Goal: Task Accomplishment & Management: Complete application form

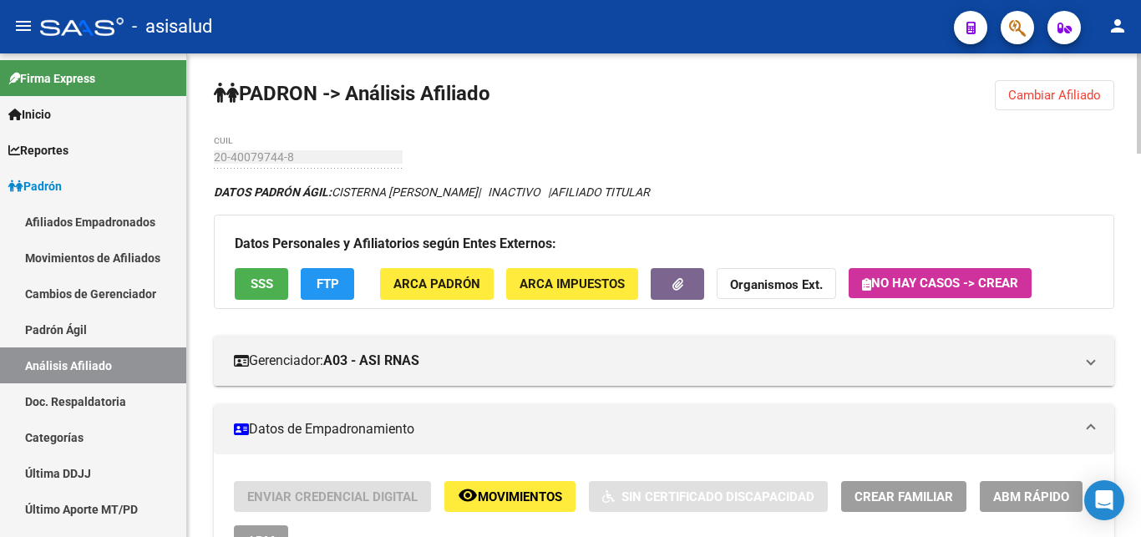
click at [1056, 96] on span "Cambiar Afiliado" at bounding box center [1054, 95] width 93 height 15
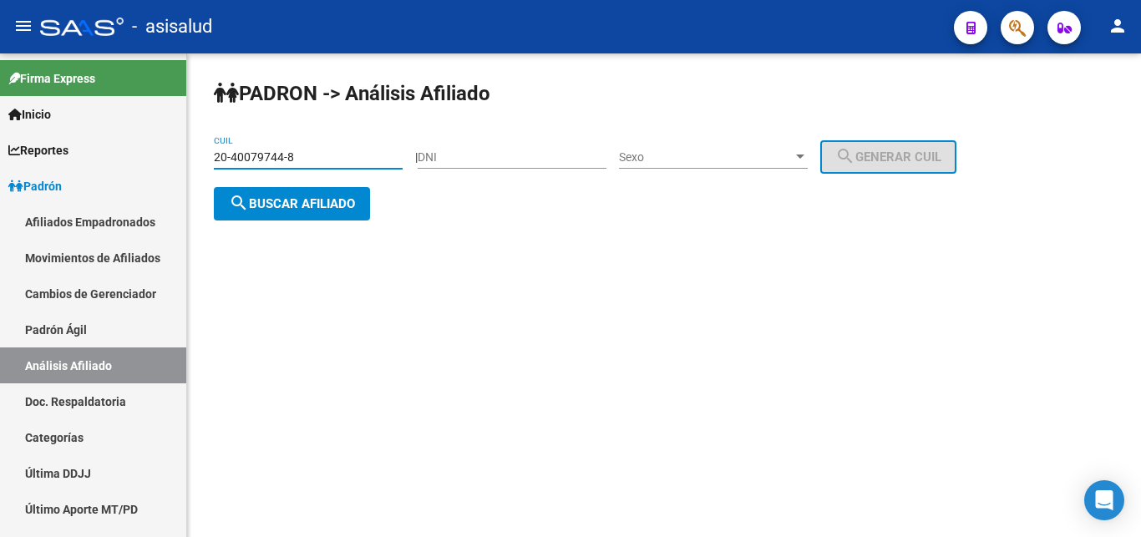
drag, startPoint x: 215, startPoint y: 155, endPoint x: 303, endPoint y: 155, distance: 87.7
click at [303, 155] on input "20-40079744-8" at bounding box center [308, 157] width 189 height 14
paste input "3-36384642-4"
click at [287, 203] on span "search Buscar afiliado" at bounding box center [292, 203] width 126 height 15
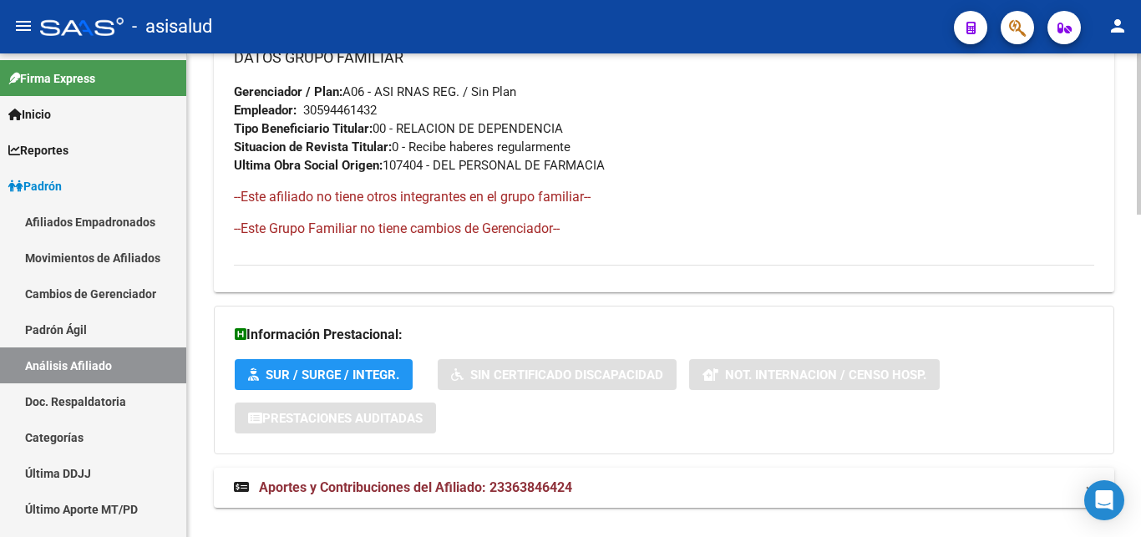
scroll to position [967, 0]
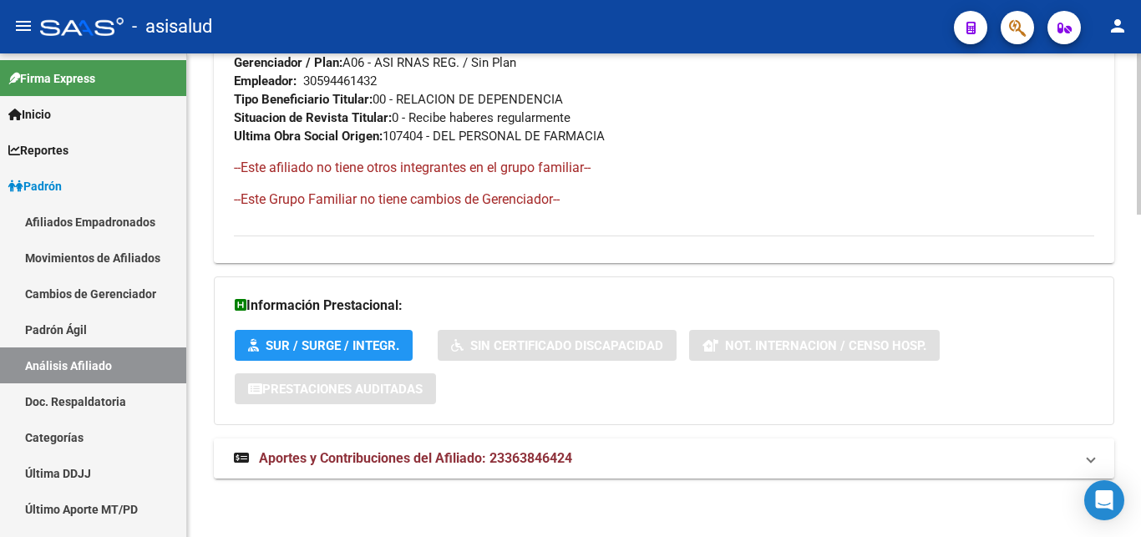
click at [408, 458] on span "Aportes y Contribuciones del Afiliado: 23363846424" at bounding box center [415, 458] width 313 height 16
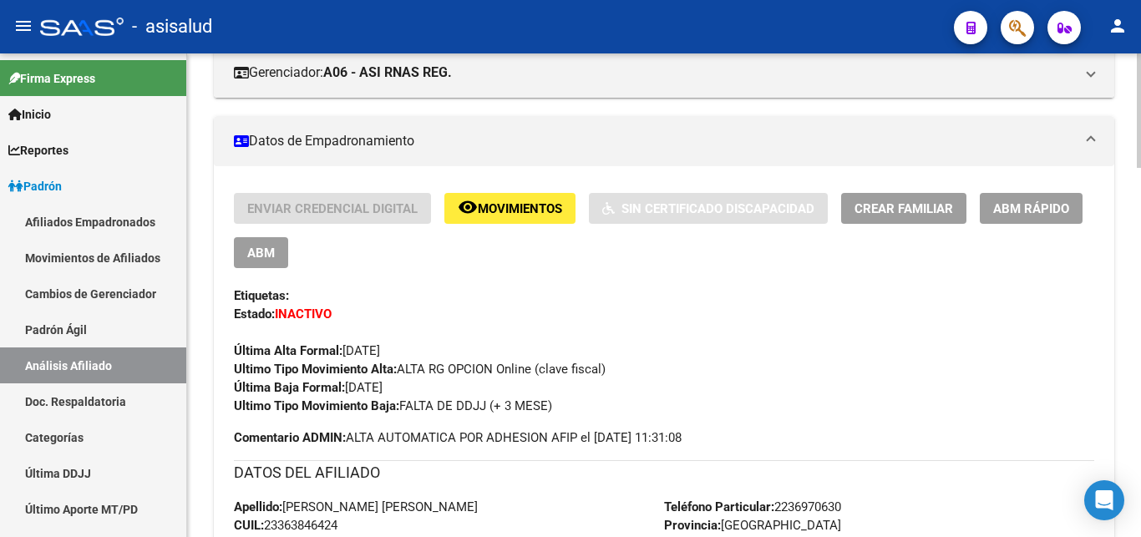
scroll to position [0, 0]
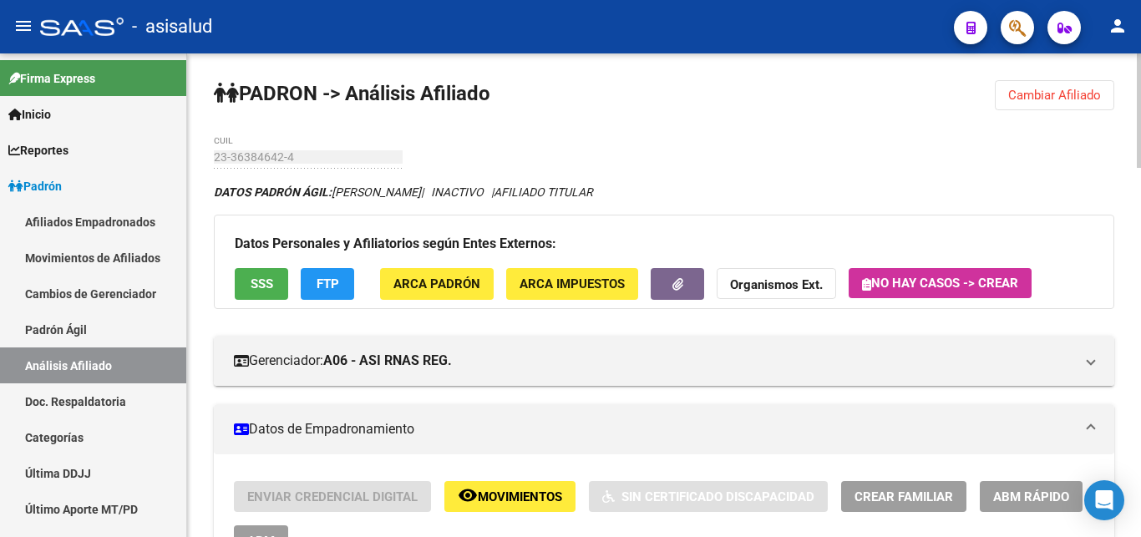
click at [1032, 90] on span "Cambiar Afiliado" at bounding box center [1054, 95] width 93 height 15
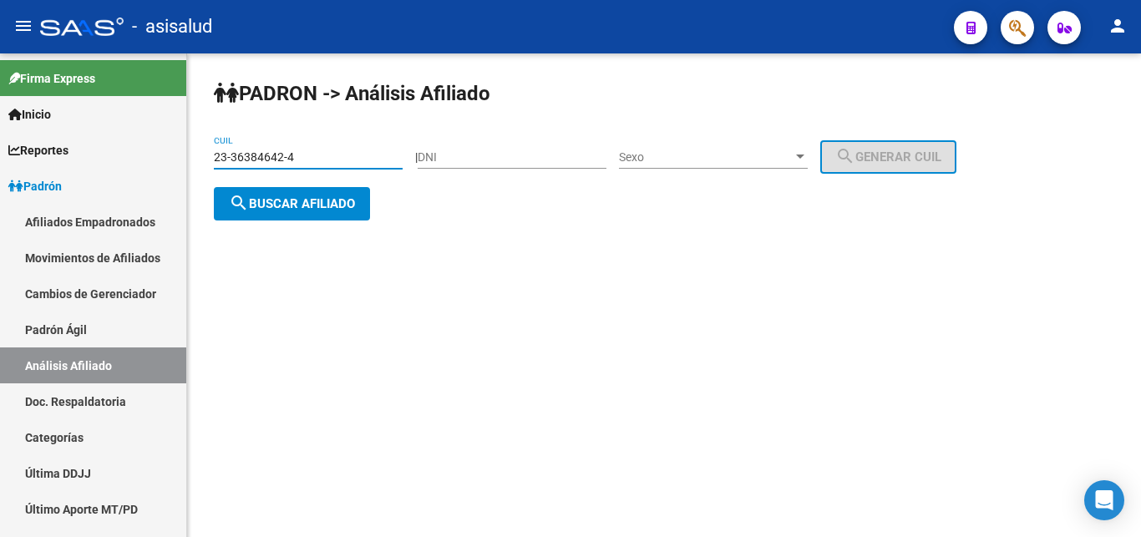
drag, startPoint x: 215, startPoint y: 159, endPoint x: 296, endPoint y: 154, distance: 80.3
click at [296, 154] on input "23-36384642-4" at bounding box center [308, 157] width 189 height 14
paste input "0-40830300-2"
type input "20-40830300-2"
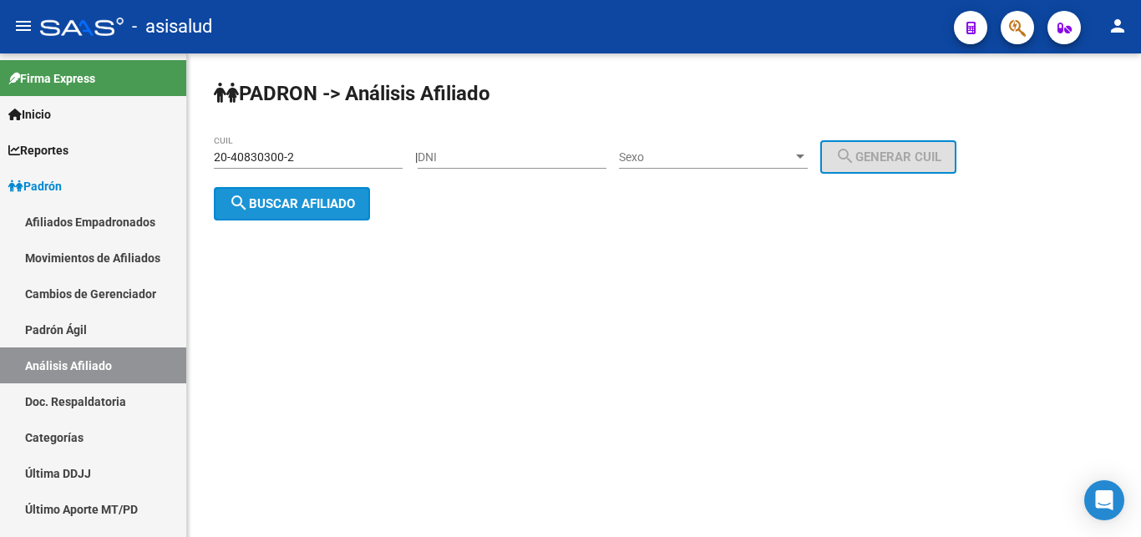
click at [291, 205] on span "search Buscar afiliado" at bounding box center [292, 203] width 126 height 15
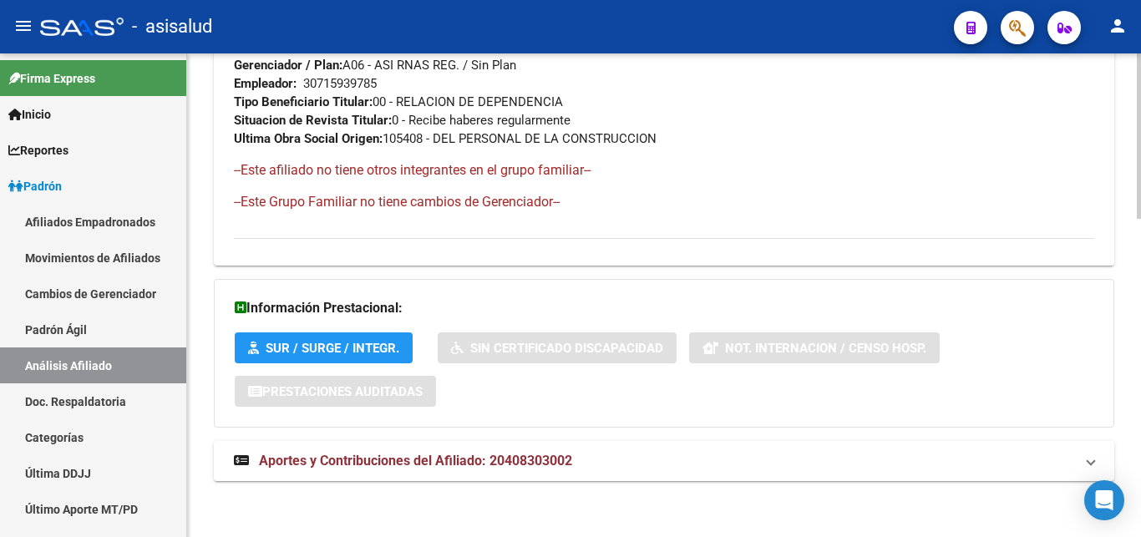
scroll to position [930, 0]
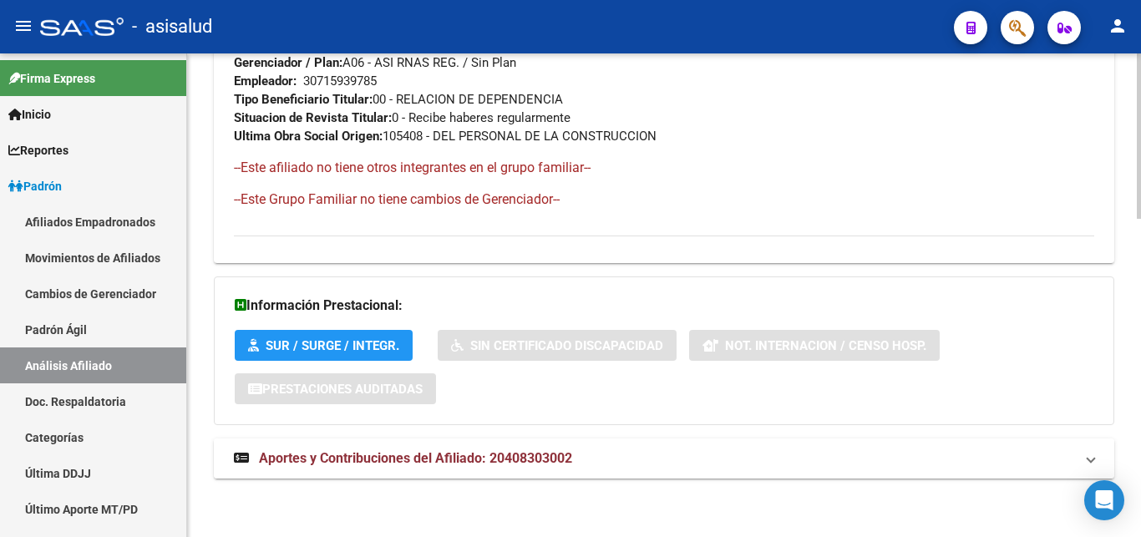
click at [453, 454] on span "Aportes y Contribuciones del Afiliado: 20408303002" at bounding box center [415, 458] width 313 height 16
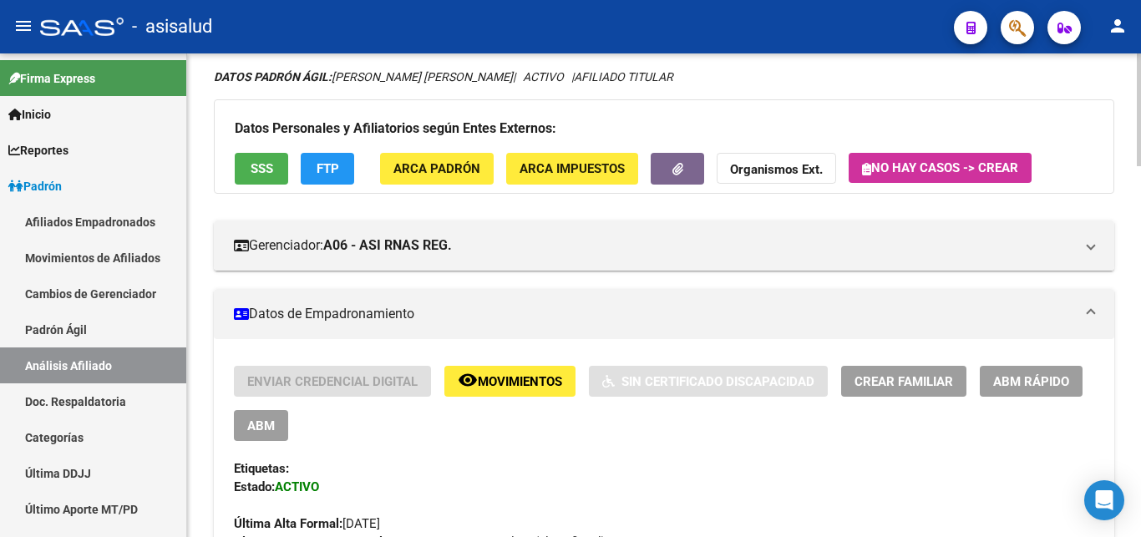
scroll to position [256, 0]
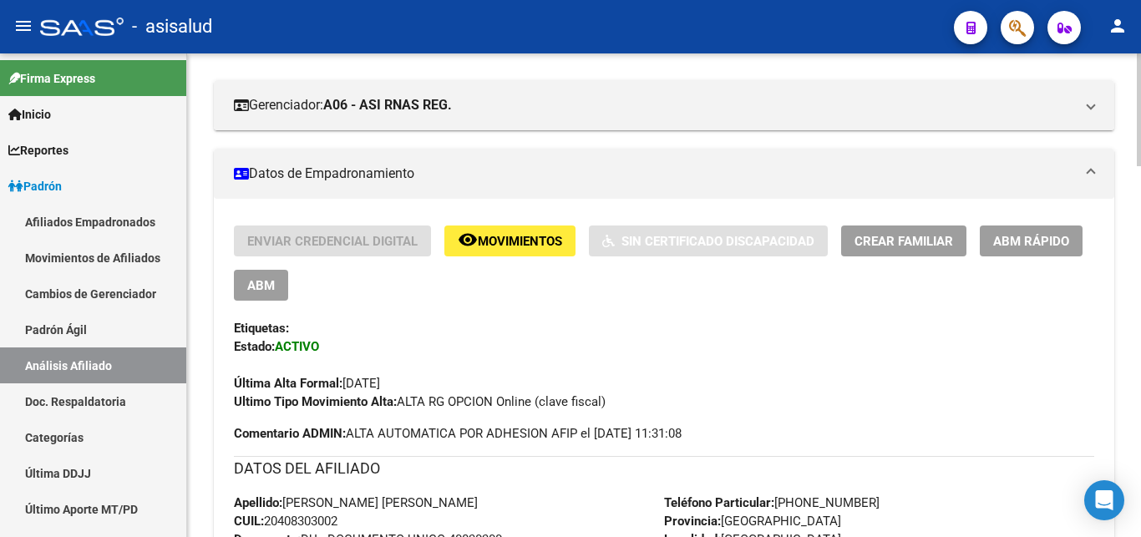
click at [912, 245] on span "Crear Familiar" at bounding box center [903, 241] width 99 height 15
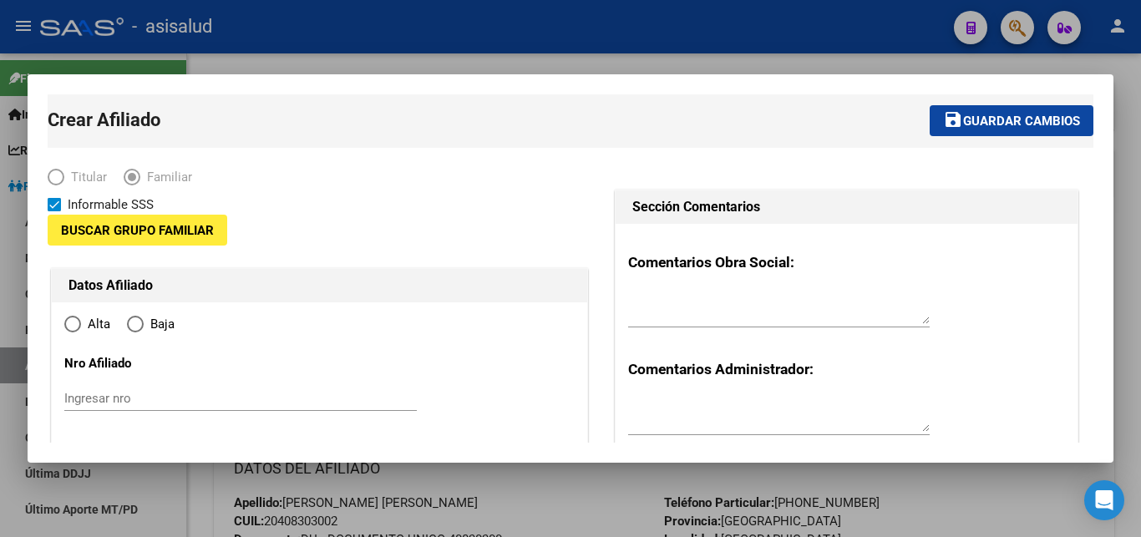
type input "30-71593978-5"
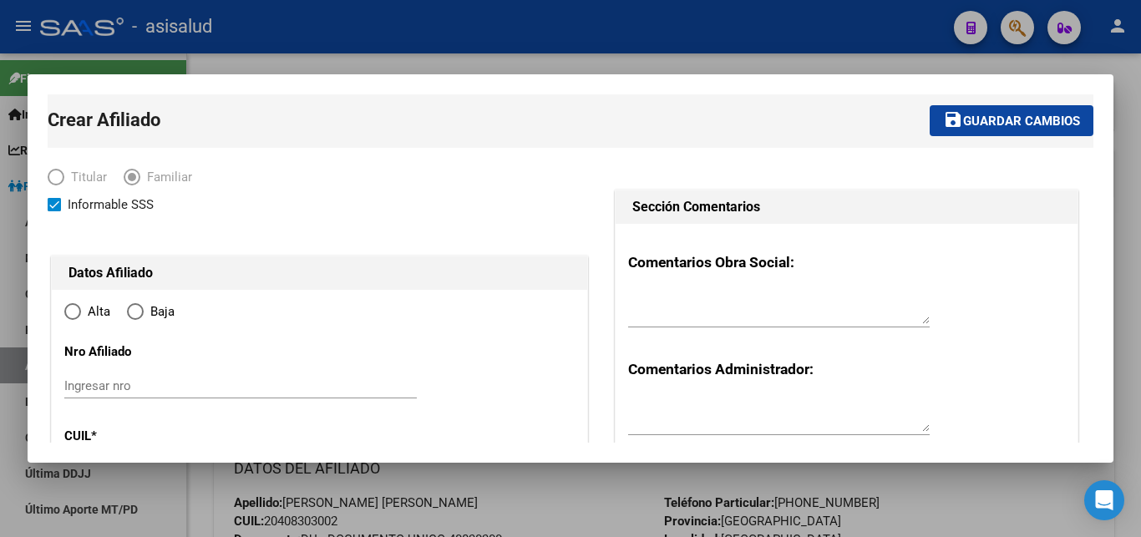
type input "[GEOGRAPHIC_DATA]"
type input "7600"
type input "TRIPULANTES DEL FOUR"
type input "4581"
radio input "true"
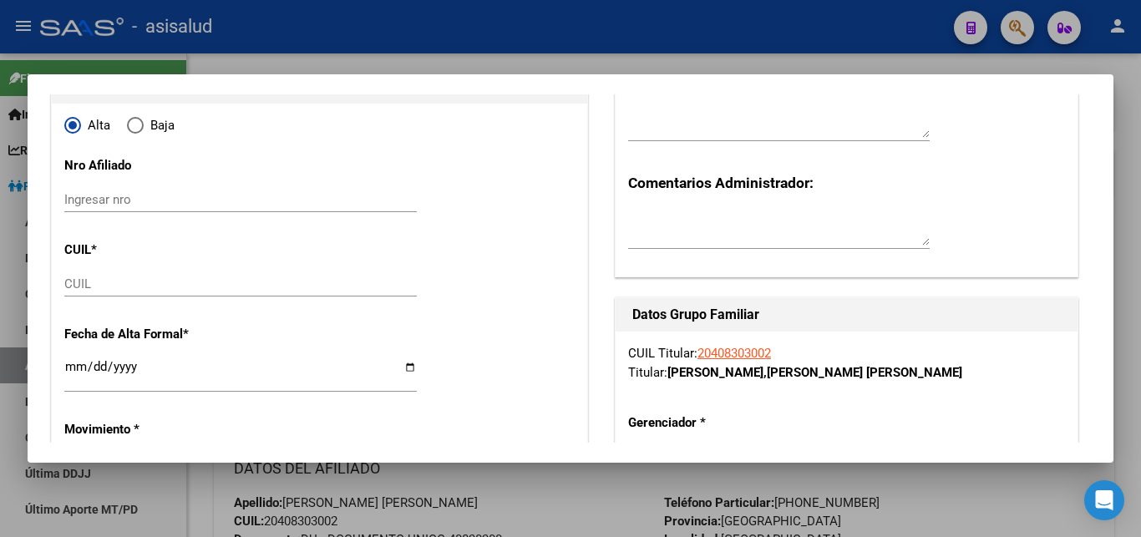
scroll to position [271, 0]
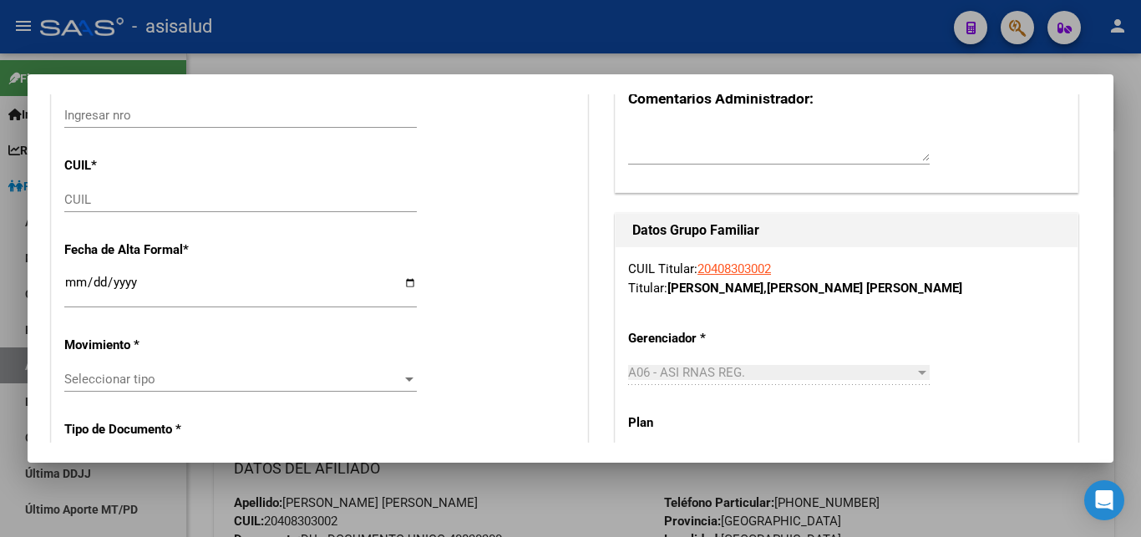
type input "30-71593978-5"
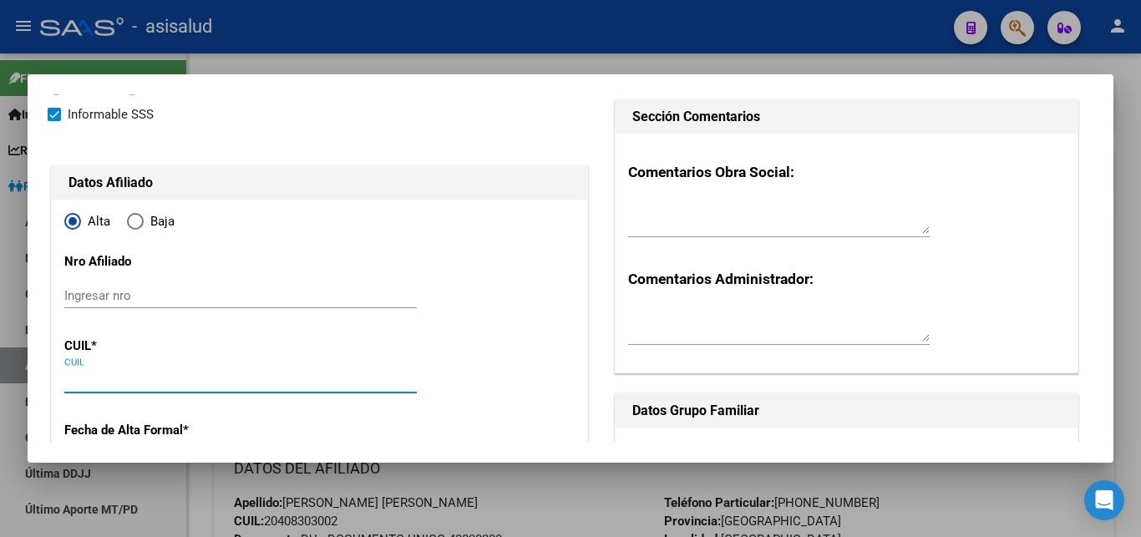
click at [82, 374] on input "CUIL" at bounding box center [240, 379] width 352 height 15
paste input "23-36384642-4"
type input "23-36384642-4"
type input "36384642"
type input "LUGONES"
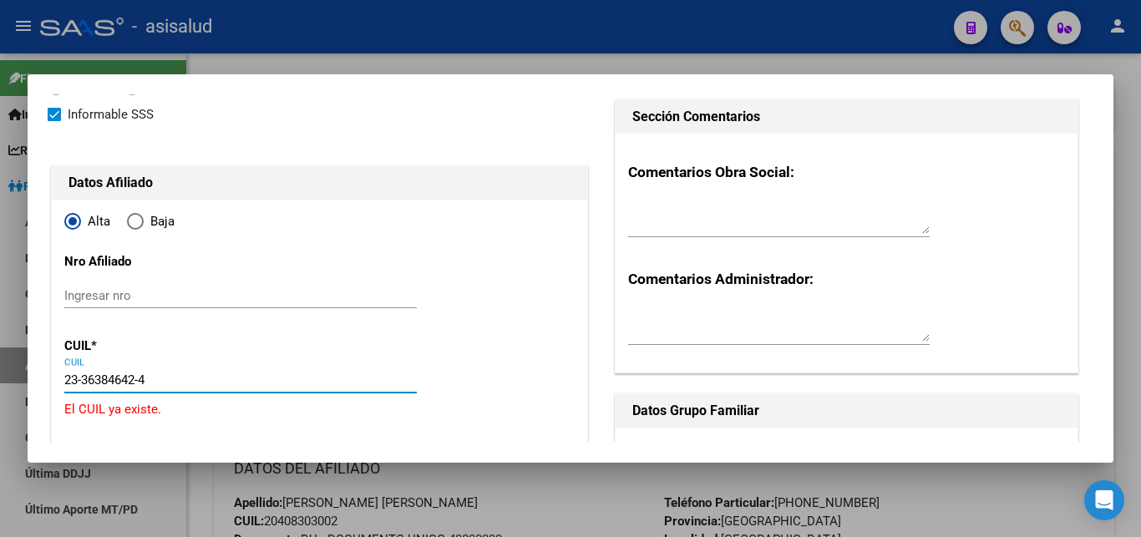
type input "[PERSON_NAME]"
type input "[DATE]"
type input "[GEOGRAPHIC_DATA] N"
type input "BAYLEY"
type input "2325"
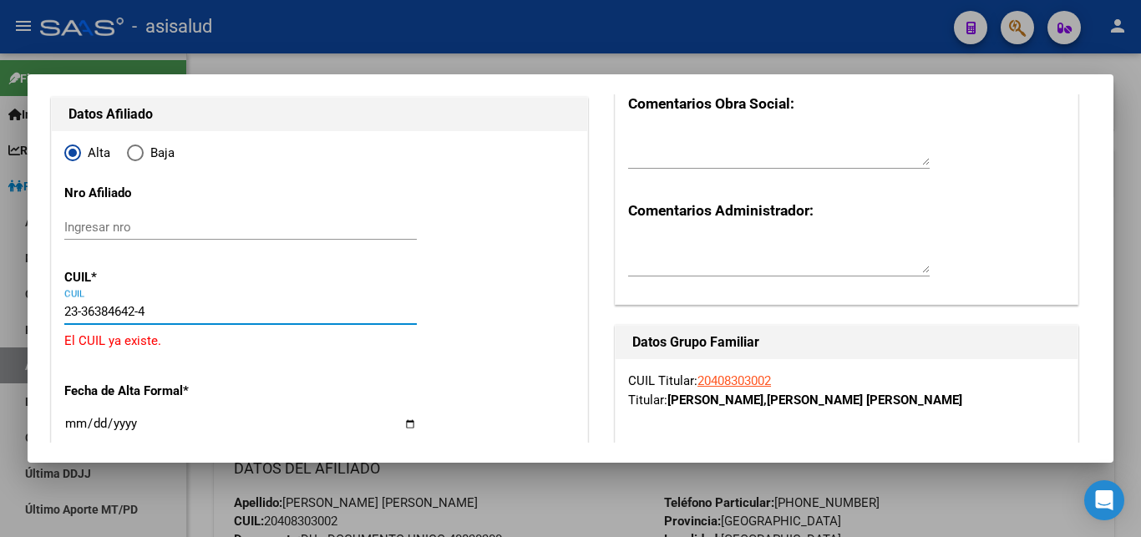
scroll to position [271, 0]
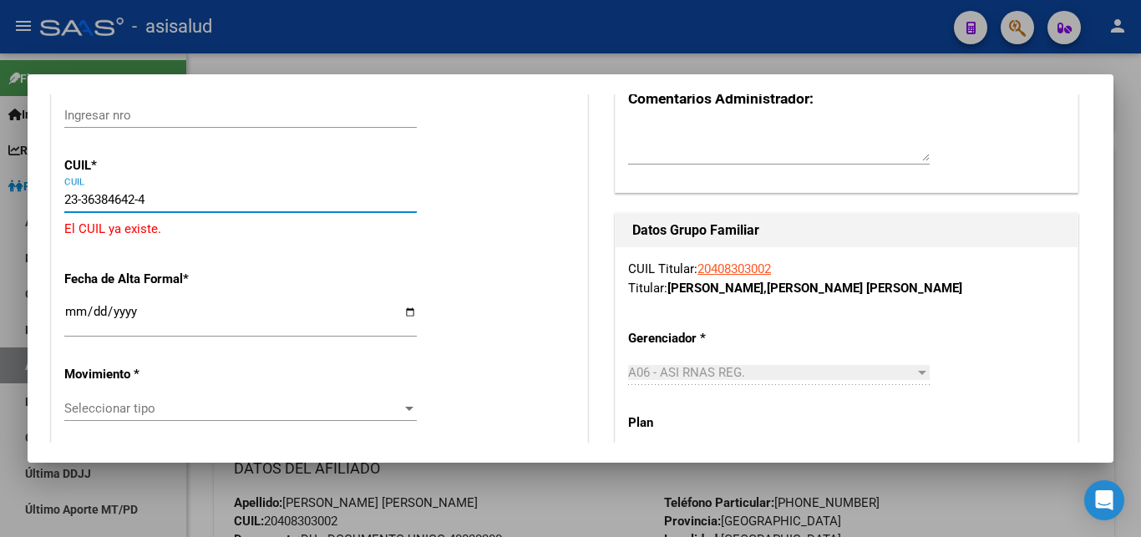
type input "23-36384642-4"
click at [73, 317] on input "Ingresar fecha" at bounding box center [240, 318] width 352 height 27
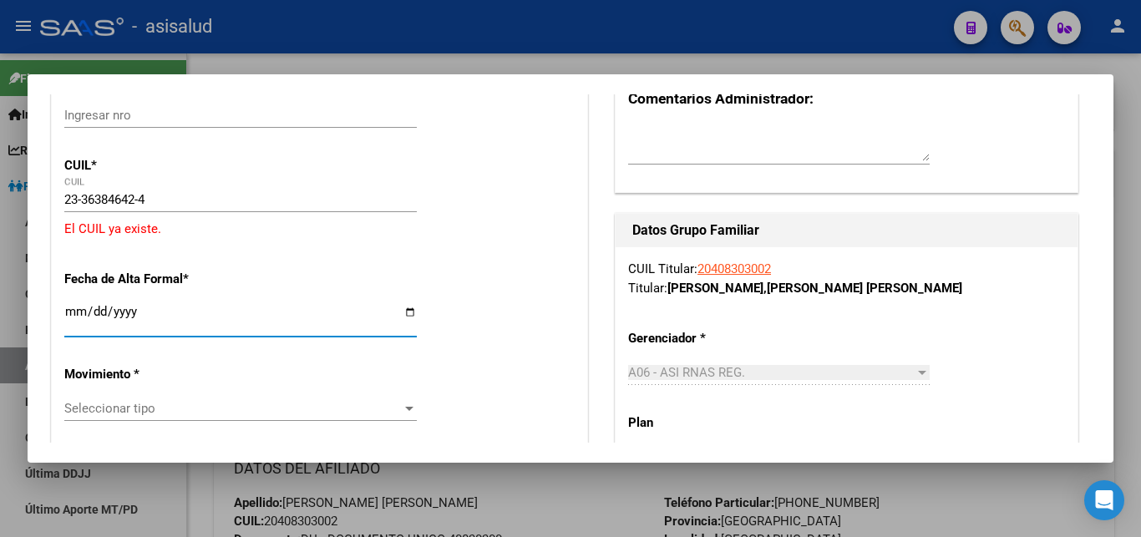
type input "[DATE]"
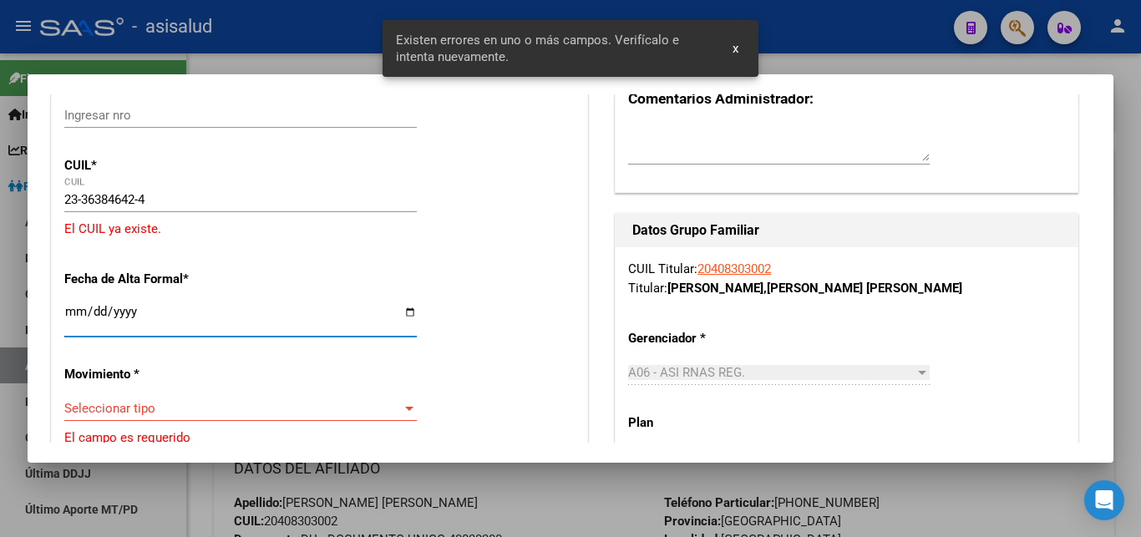
click at [402, 402] on div at bounding box center [409, 408] width 15 height 13
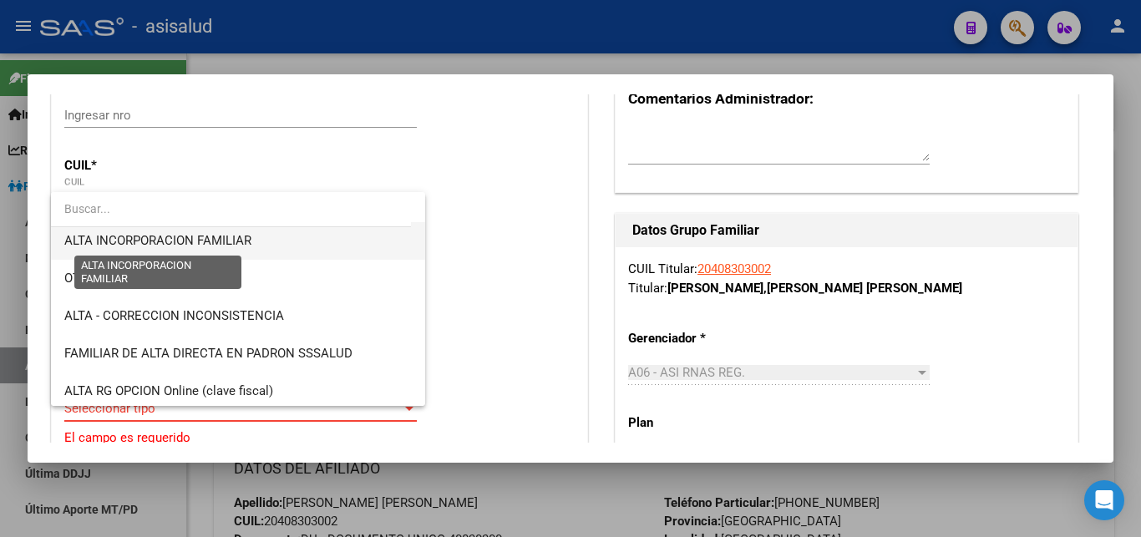
click at [224, 243] on span "ALTA INCORPORACION FAMILIAR" at bounding box center [157, 240] width 187 height 15
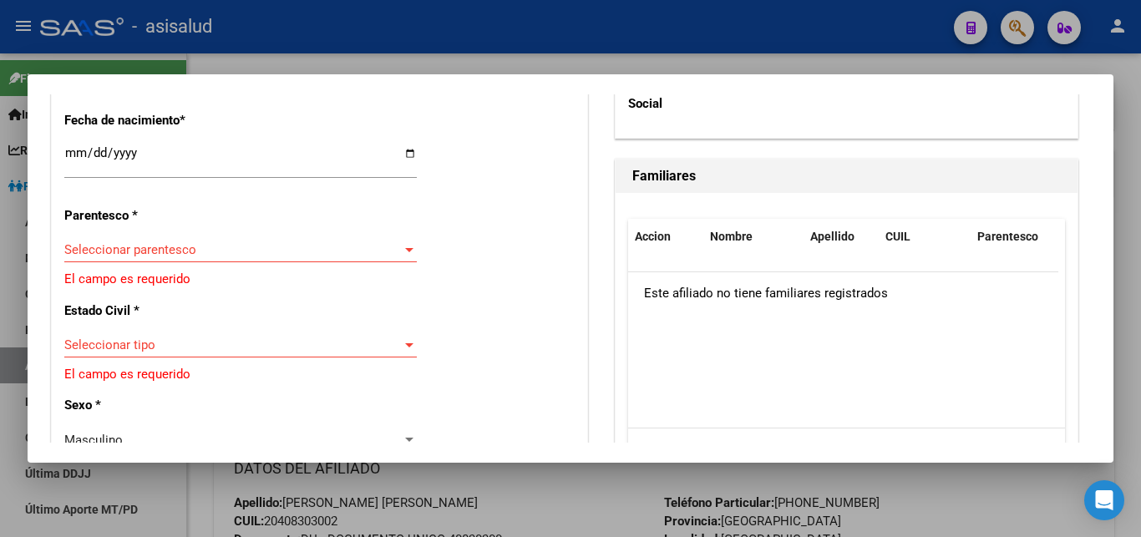
scroll to position [992, 0]
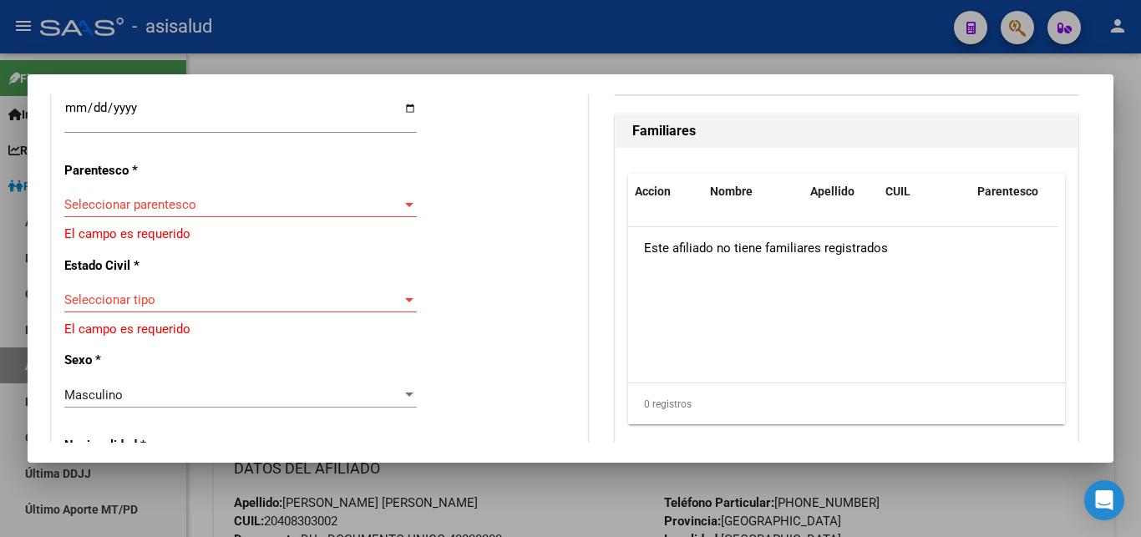
click at [403, 198] on div at bounding box center [409, 204] width 15 height 13
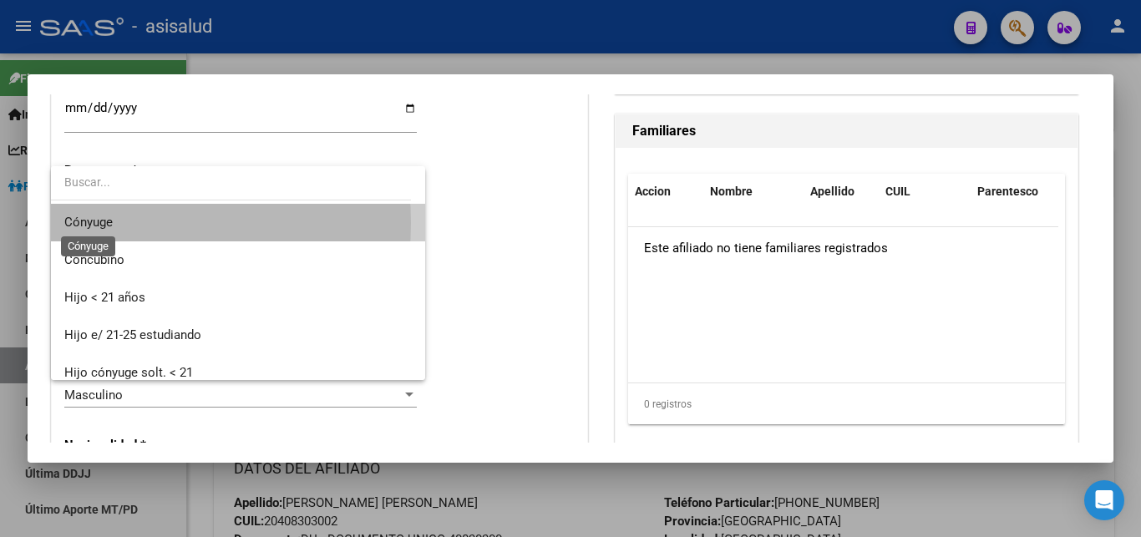
click at [101, 223] on span "Cónyuge" at bounding box center [88, 222] width 48 height 15
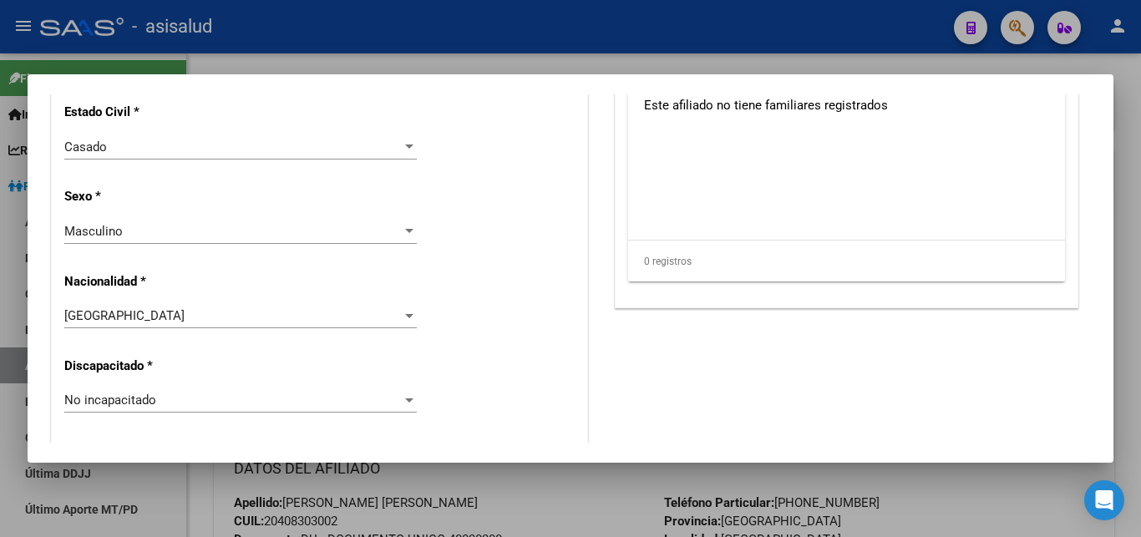
scroll to position [1173, 0]
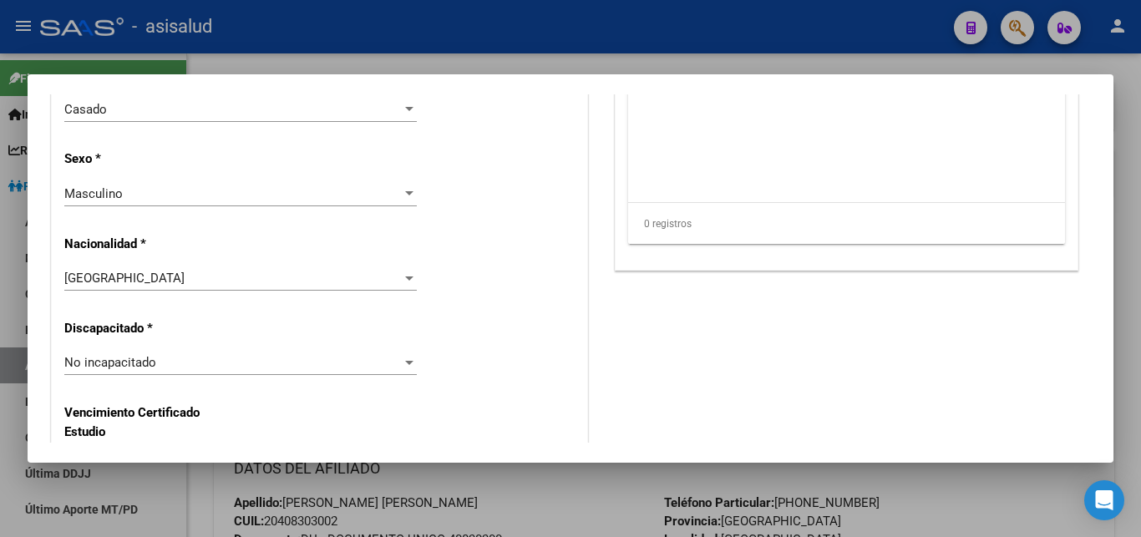
click at [405, 191] on div at bounding box center [409, 193] width 8 height 4
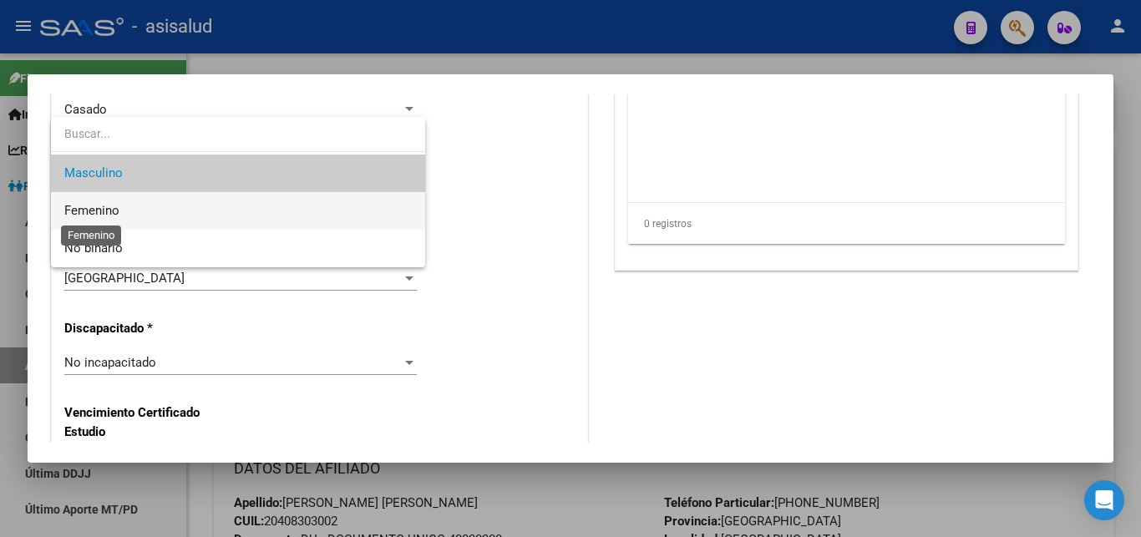
click at [118, 210] on span "Femenino" at bounding box center [91, 210] width 55 height 15
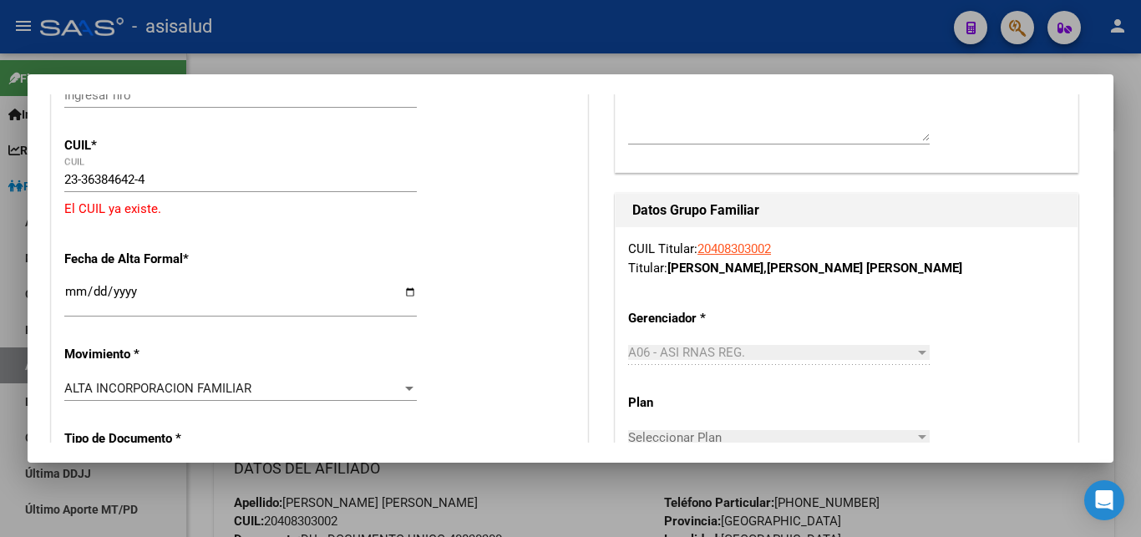
scroll to position [0, 0]
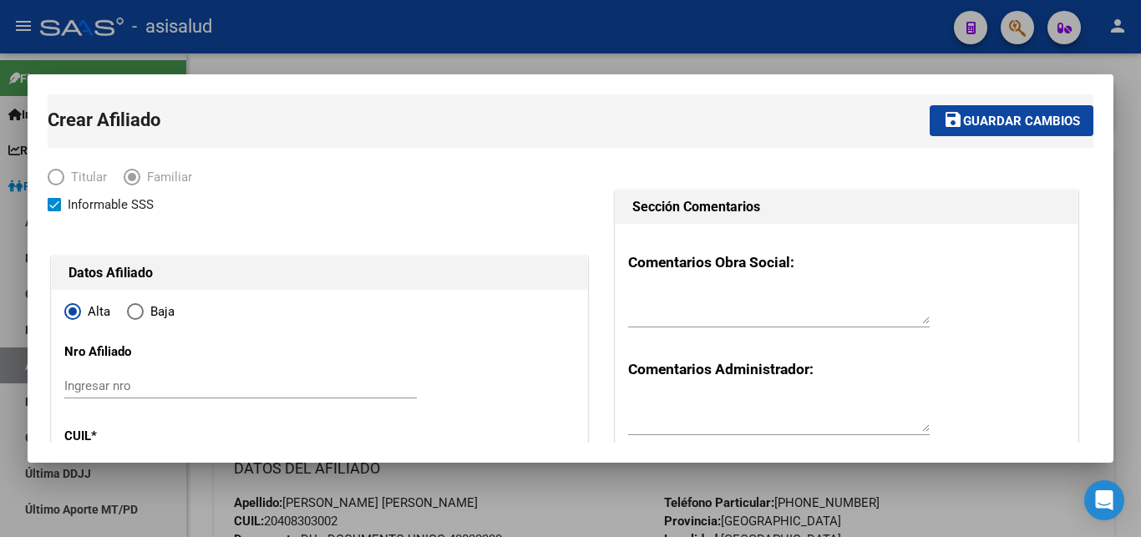
click at [981, 122] on span "Guardar cambios" at bounding box center [1021, 121] width 117 height 15
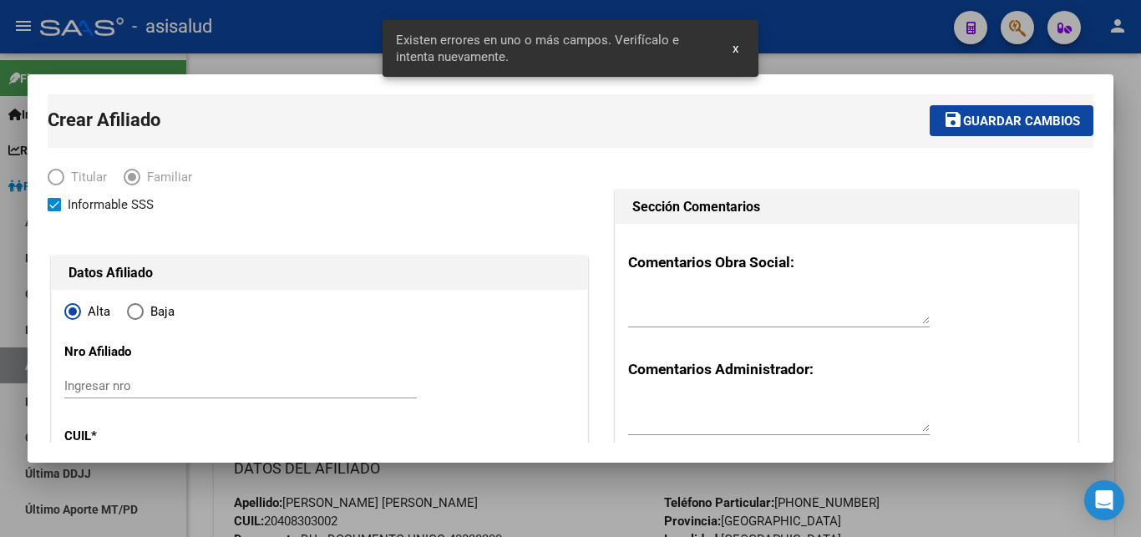
click at [736, 48] on span "x" at bounding box center [735, 48] width 6 height 15
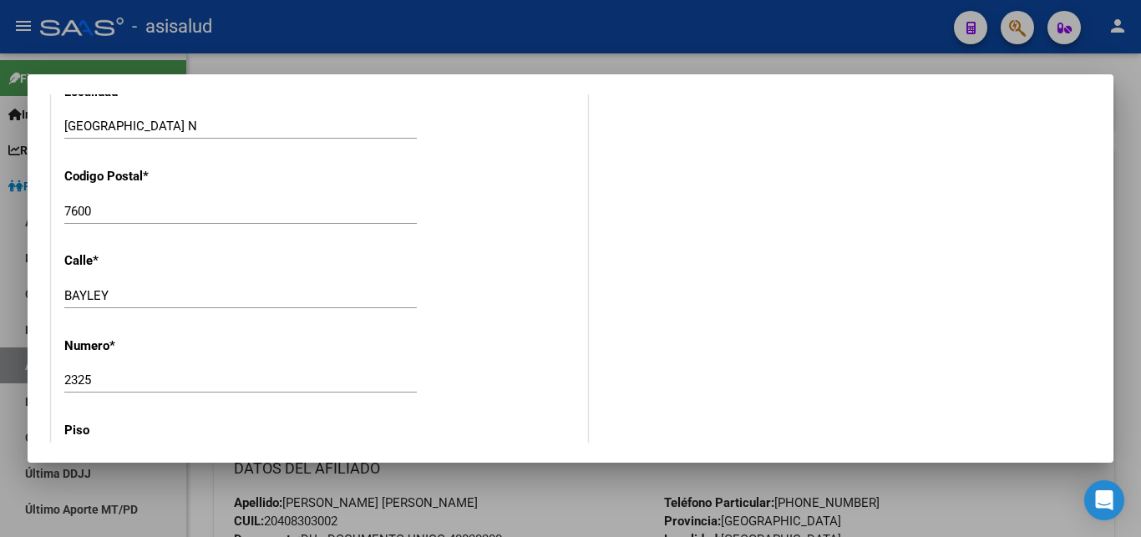
scroll to position [1894, 0]
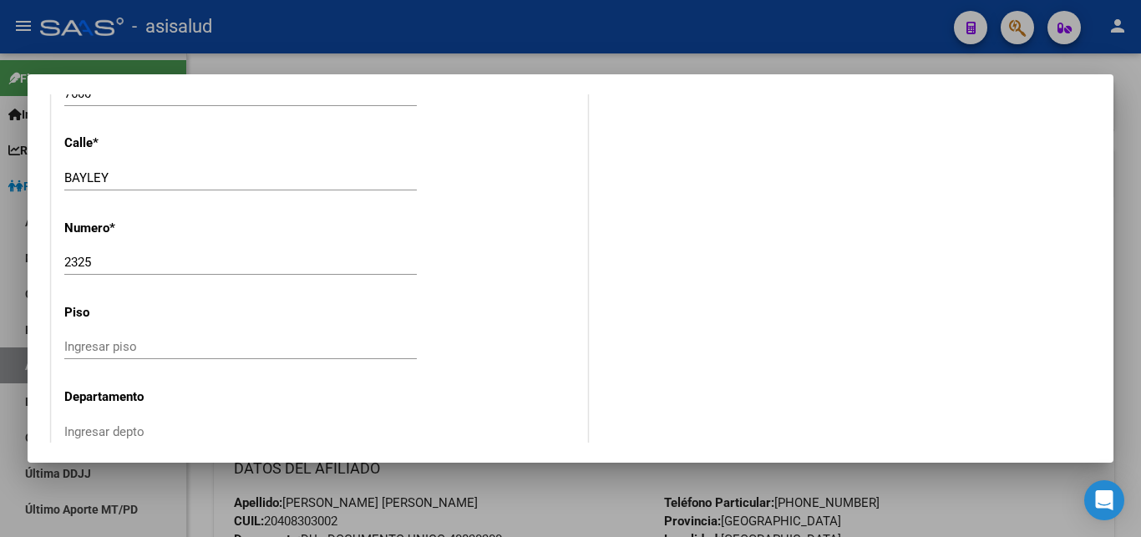
click at [1139, 381] on div at bounding box center [570, 268] width 1141 height 537
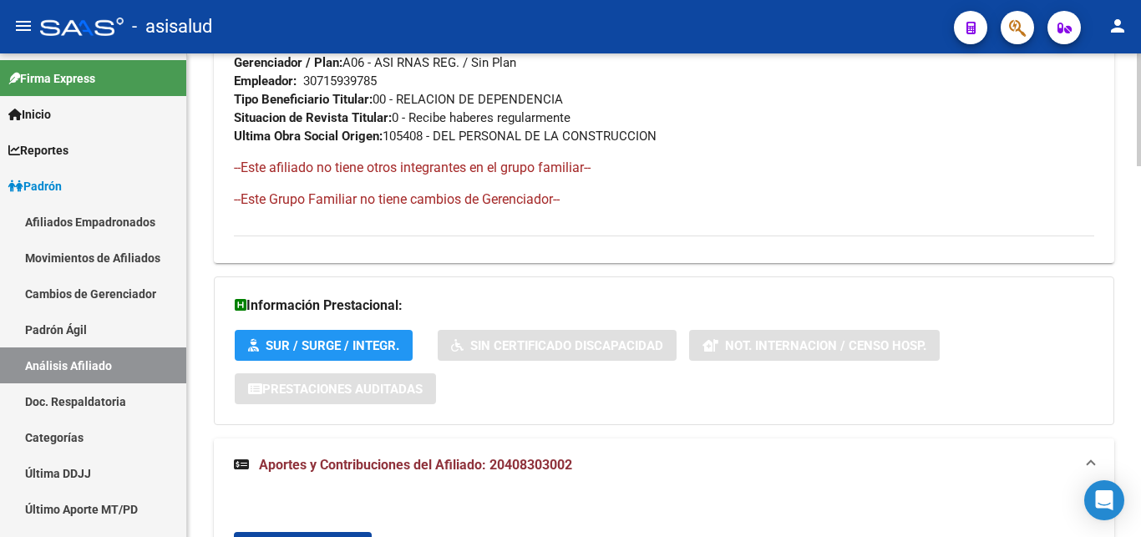
scroll to position [937, 0]
